Goal: Find specific page/section: Find specific page/section

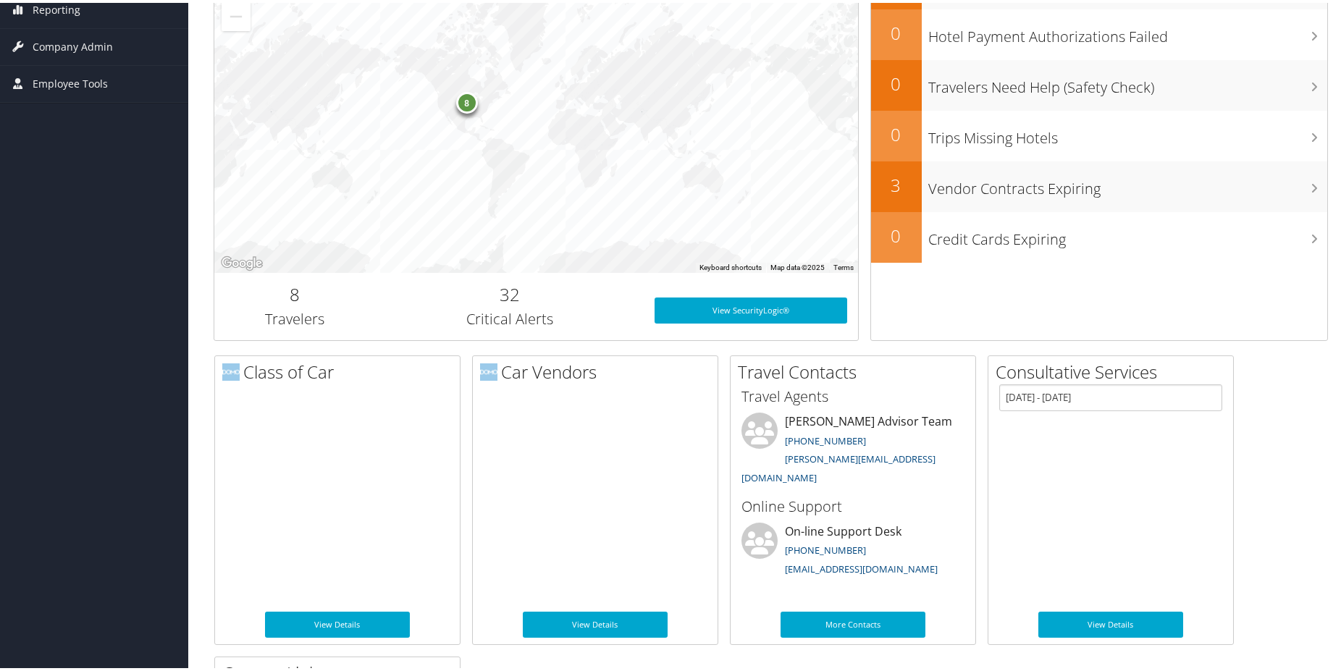
scroll to position [296, 0]
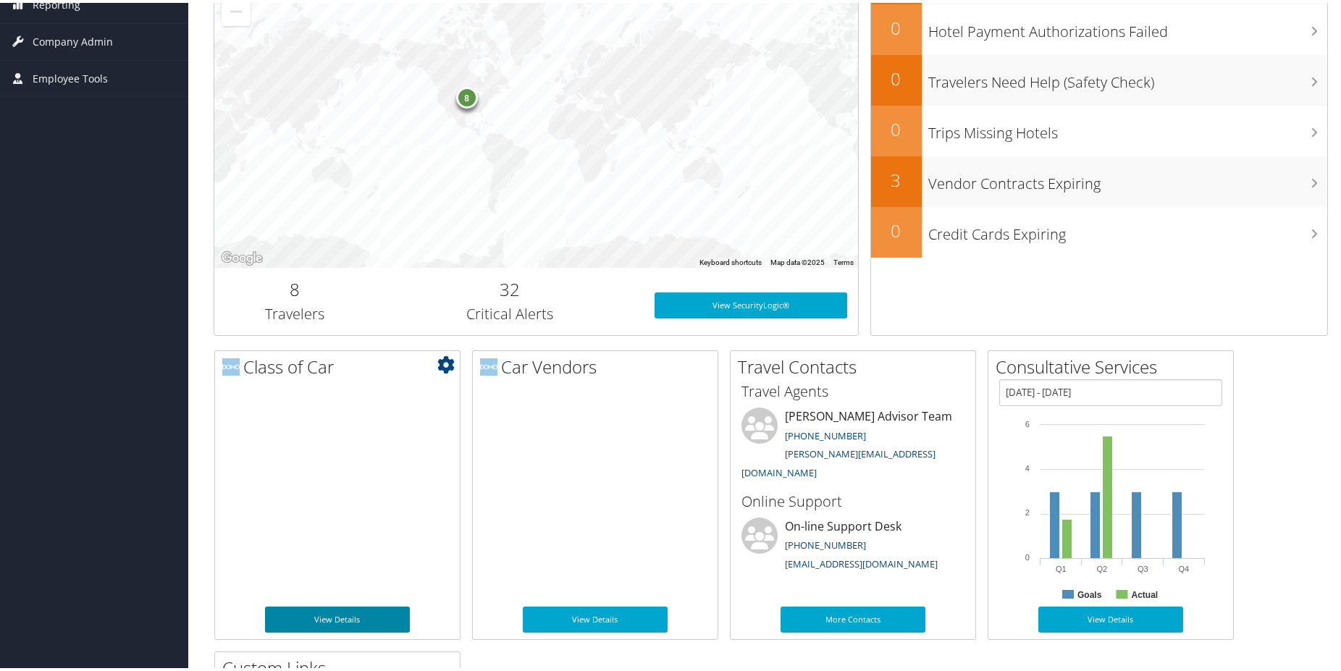
click at [343, 613] on link "View Details" at bounding box center [337, 617] width 145 height 26
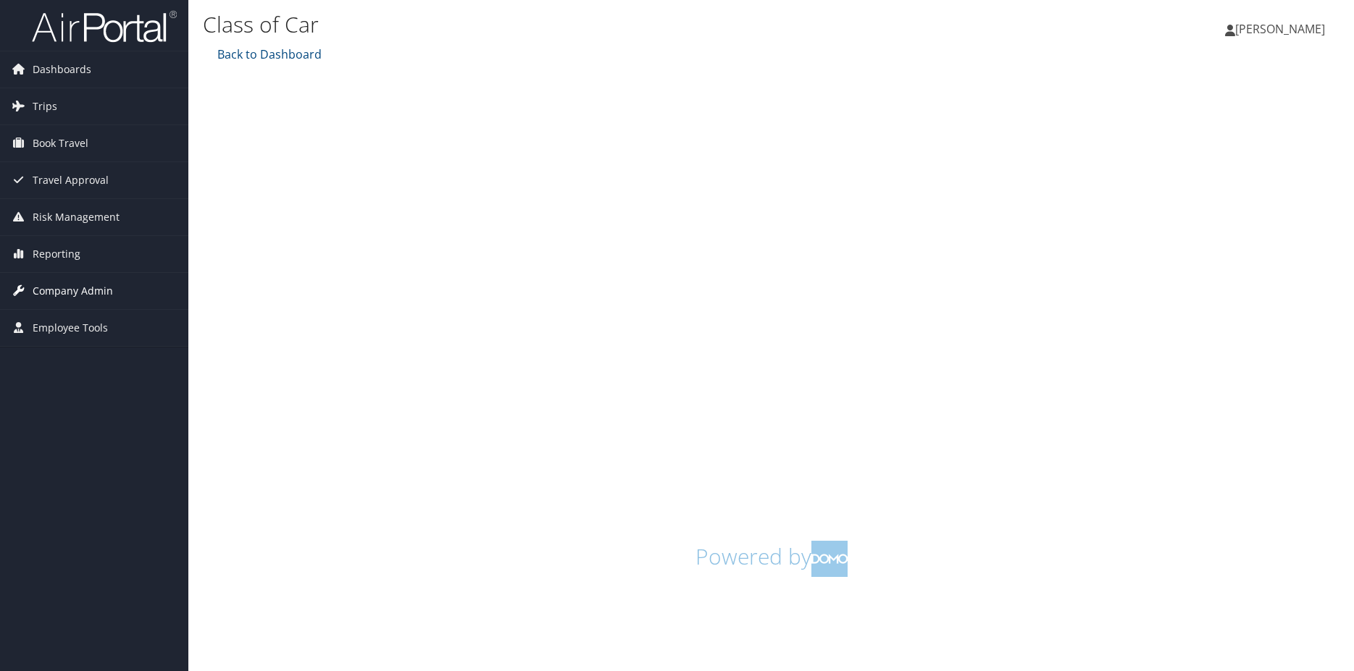
click at [61, 293] on span "Company Admin" at bounding box center [73, 291] width 80 height 36
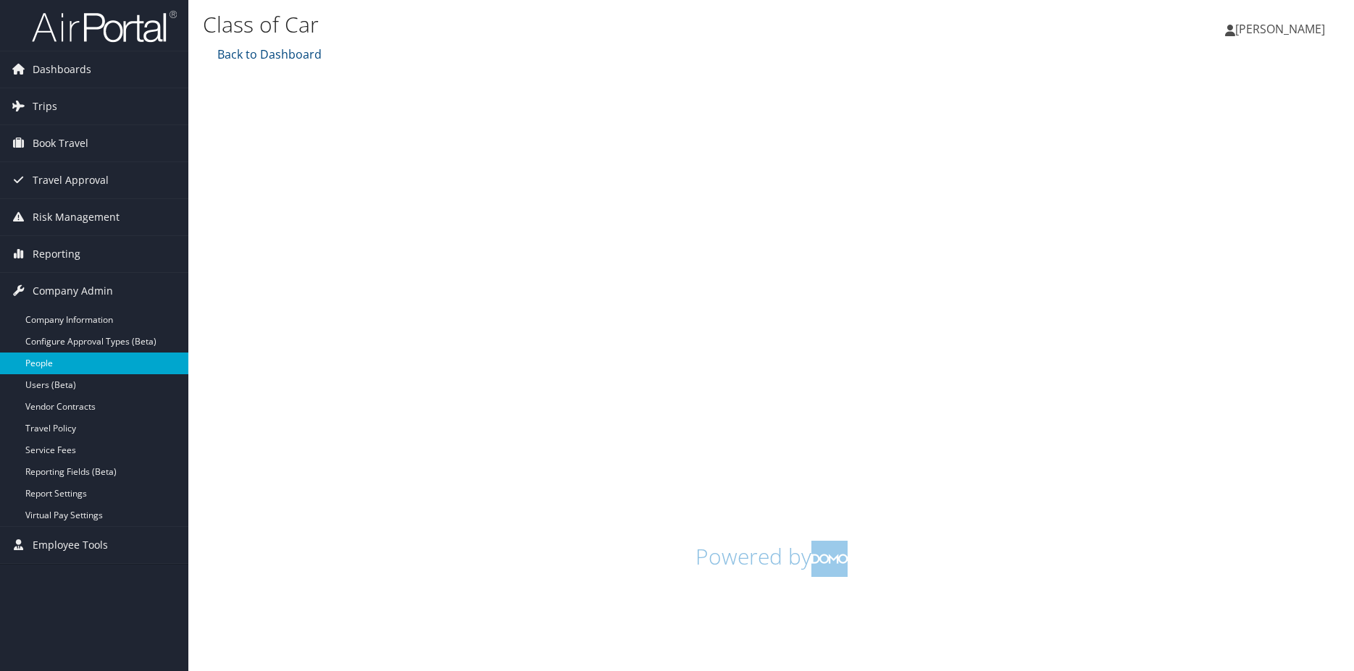
click at [56, 366] on link "People" at bounding box center [94, 364] width 188 height 22
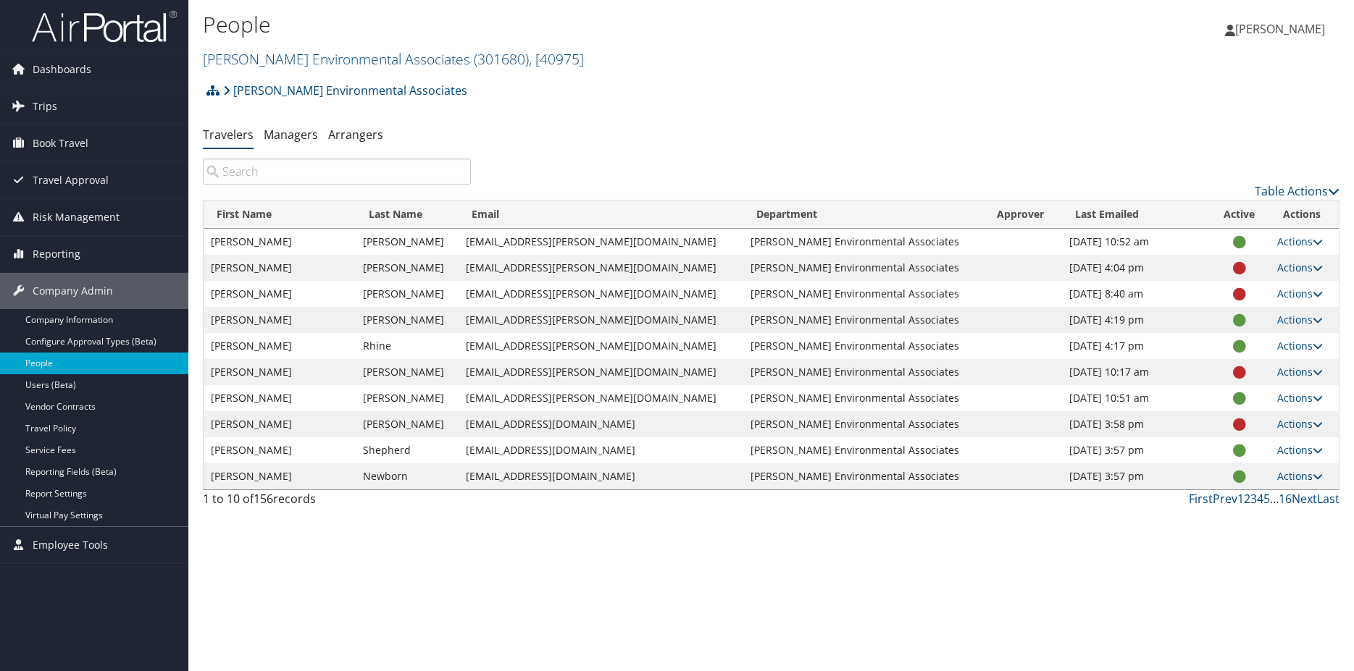
click at [342, 176] on input "search" at bounding box center [337, 172] width 268 height 26
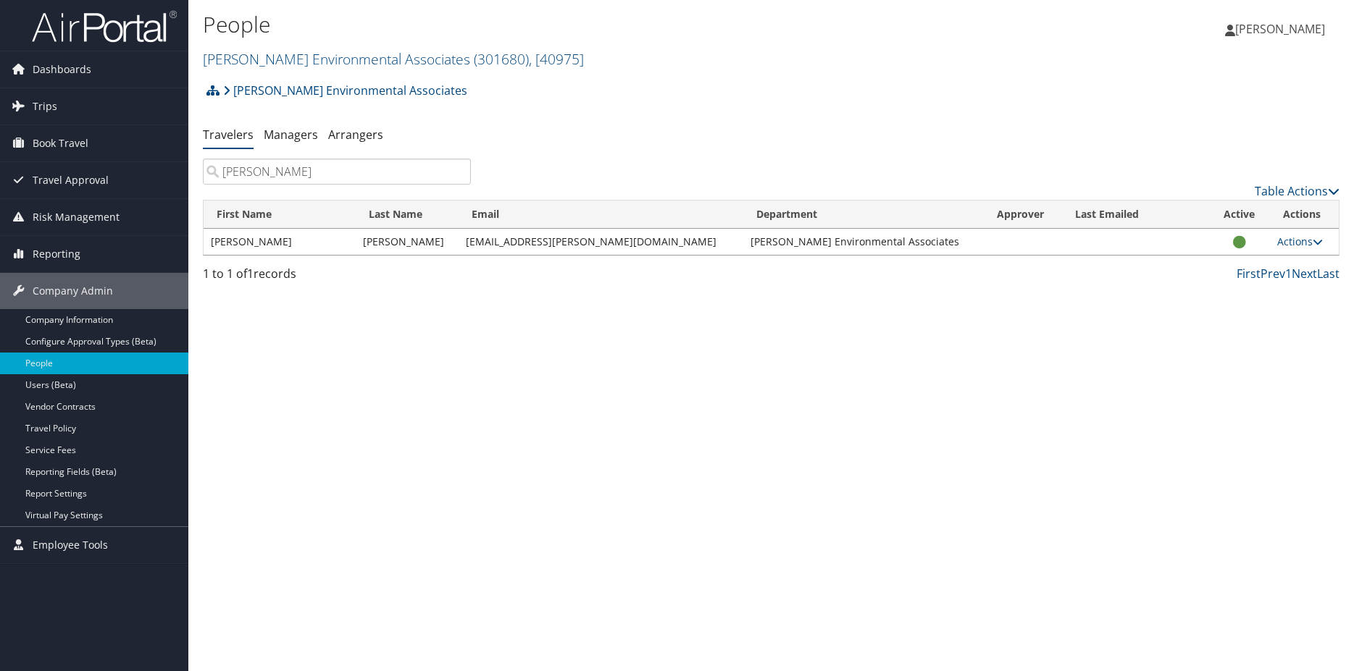
type input "[PERSON_NAME]"
